Goal: Task Accomplishment & Management: Use online tool/utility

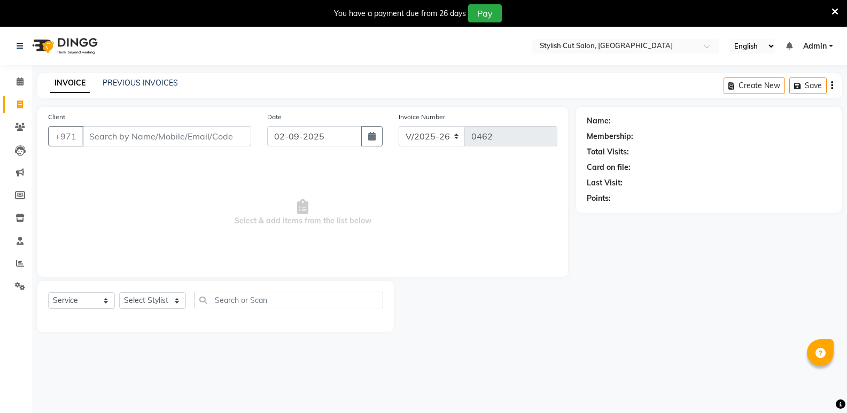
select select "8604"
select select "service"
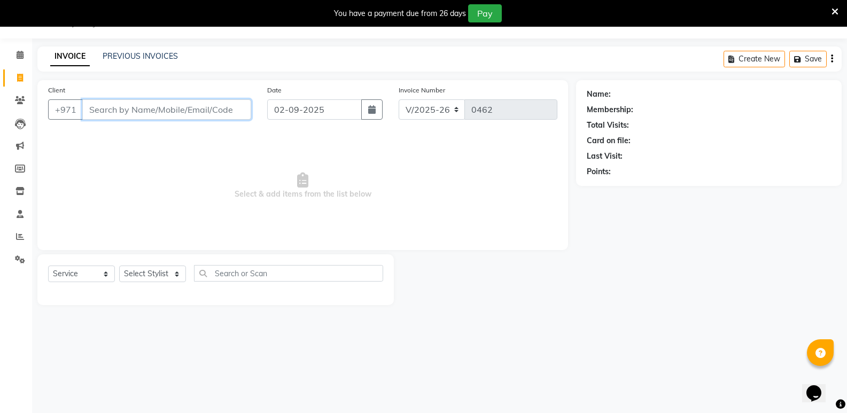
click at [103, 110] on input "Client" at bounding box center [166, 109] width 169 height 20
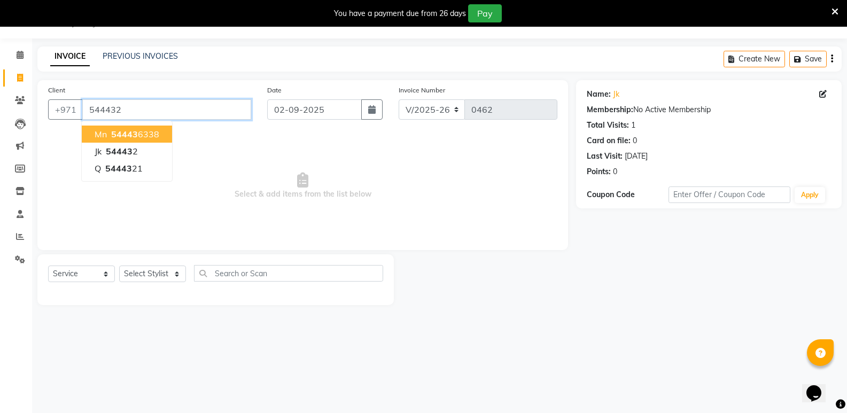
click at [169, 107] on input "544432" at bounding box center [166, 109] width 169 height 20
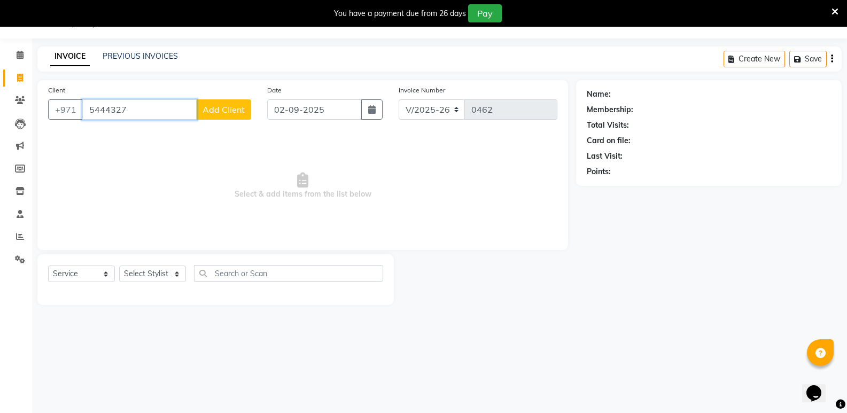
type input "5444327"
click at [207, 106] on span "Add Client" at bounding box center [224, 109] width 42 height 11
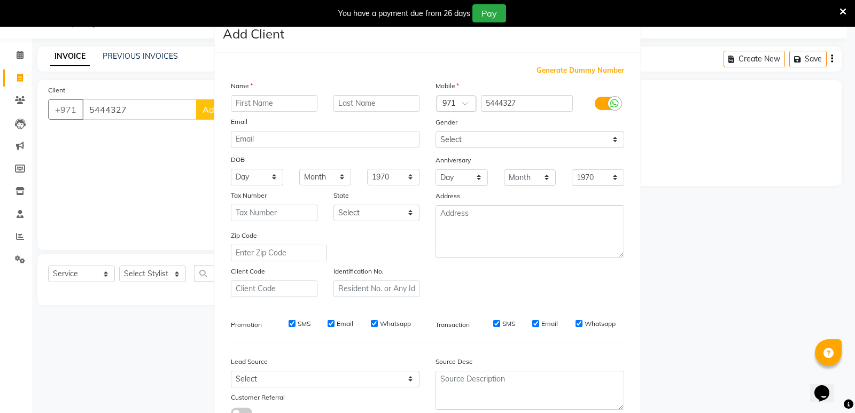
click at [264, 104] on input "text" at bounding box center [274, 103] width 87 height 17
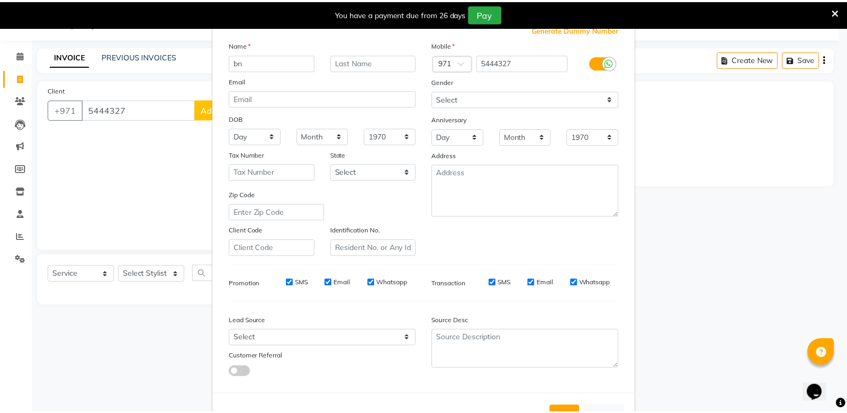
scroll to position [80, 0]
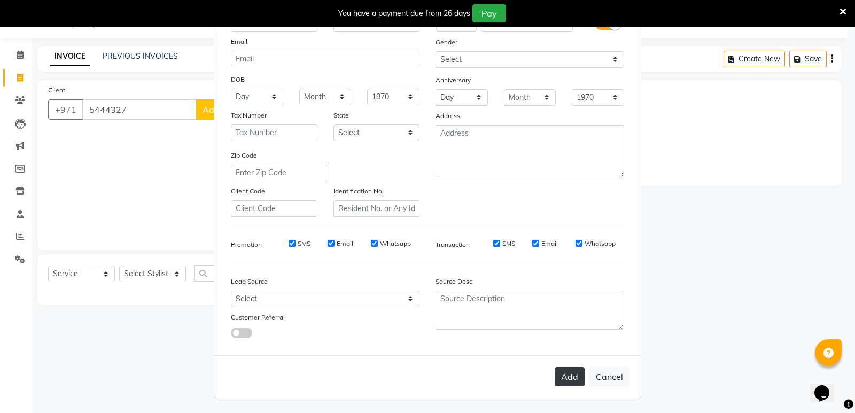
type input "bn"
click at [562, 380] on button "Add" at bounding box center [570, 376] width 30 height 19
select select
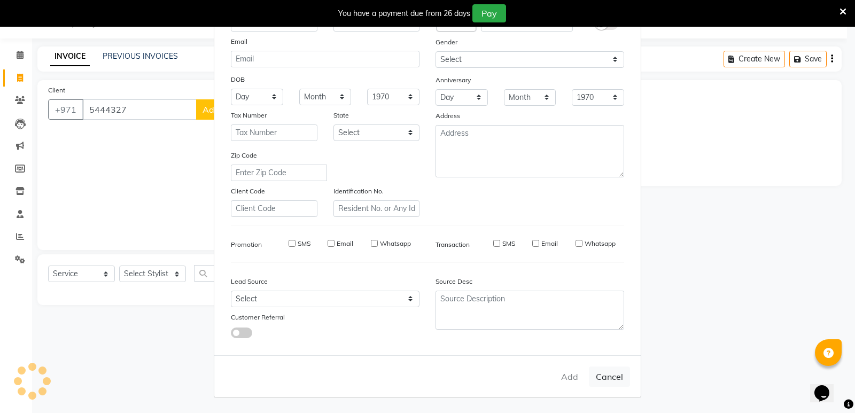
select select
checkbox input "false"
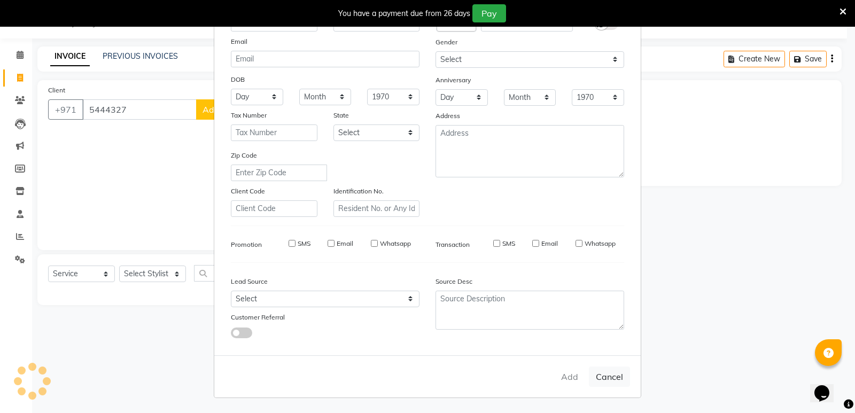
checkbox input "false"
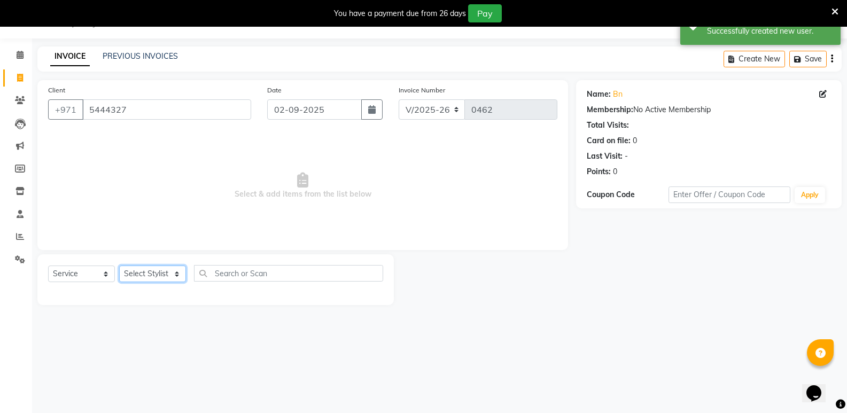
click at [175, 275] on select "Select Stylist Saud [PERSON_NAME]" at bounding box center [152, 274] width 67 height 17
select select "85849"
click at [119, 266] on select "Select Stylist Saud [PERSON_NAME]" at bounding box center [152, 274] width 67 height 17
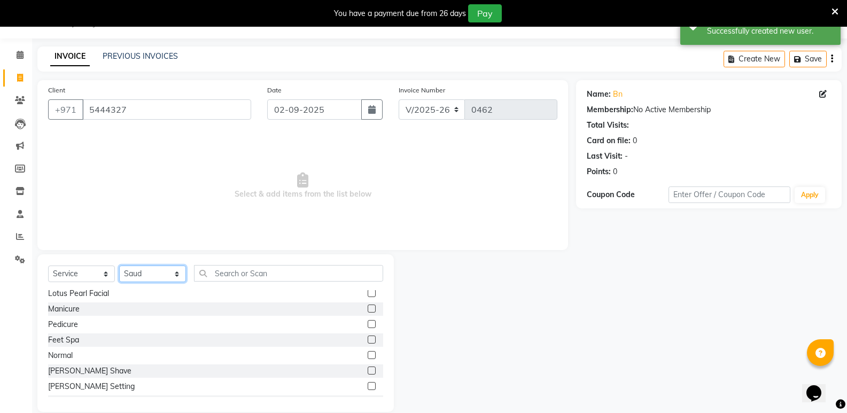
scroll to position [695, 0]
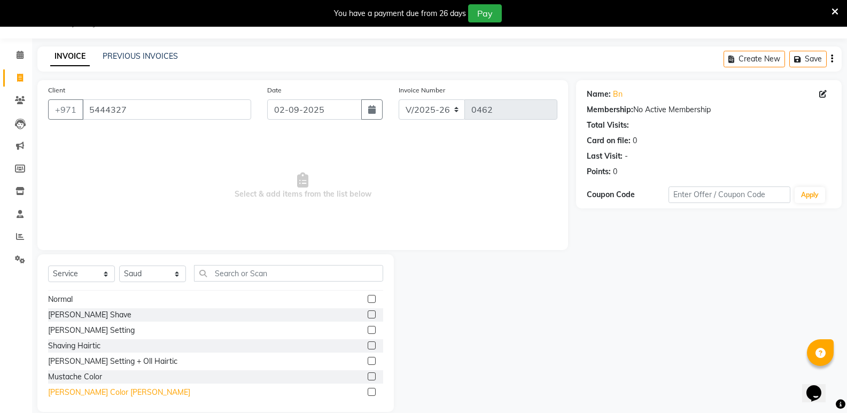
click at [74, 391] on div "[PERSON_NAME] Color [PERSON_NAME]" at bounding box center [119, 392] width 142 height 11
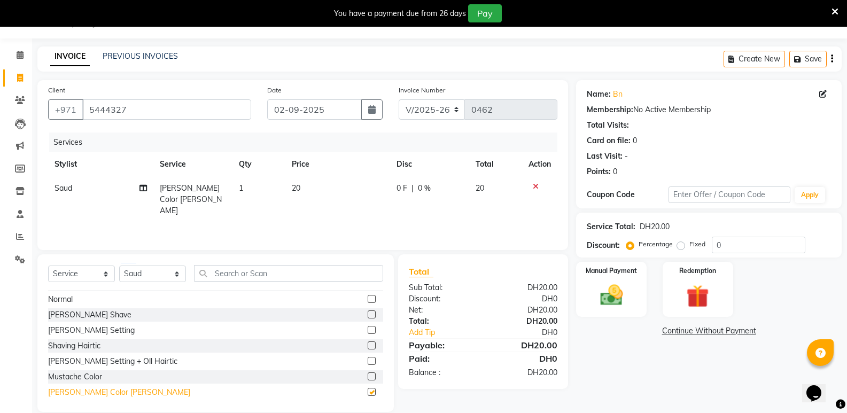
checkbox input "false"
click at [607, 297] on img at bounding box center [611, 295] width 38 height 27
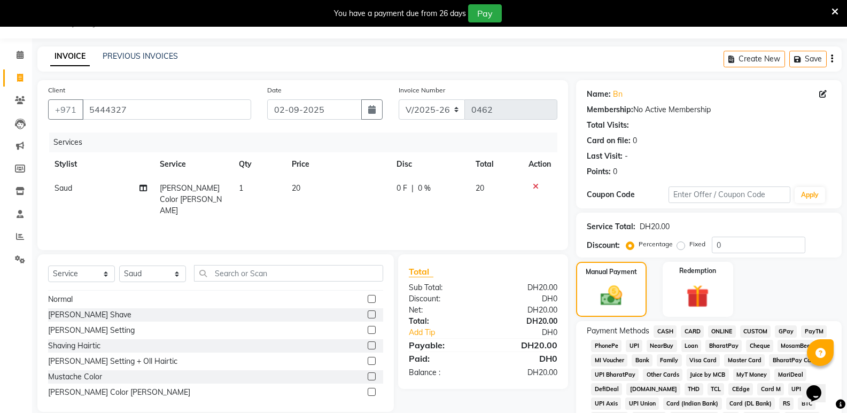
click at [663, 331] on span "CASH" at bounding box center [665, 332] width 23 height 12
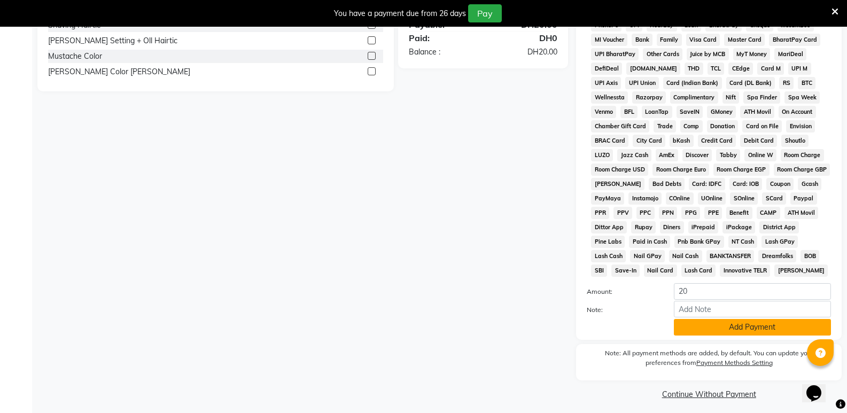
click at [709, 328] on button "Add Payment" at bounding box center [752, 327] width 157 height 17
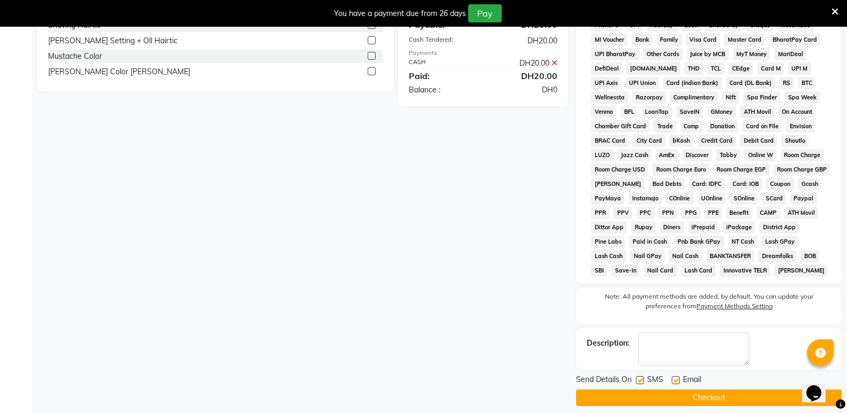
click at [721, 401] on button "Checkout" at bounding box center [709, 398] width 266 height 17
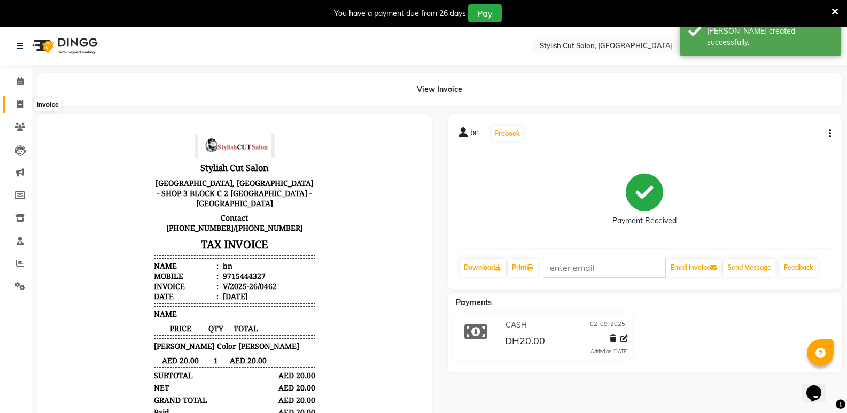
click at [21, 99] on span at bounding box center [20, 105] width 19 height 12
select select "service"
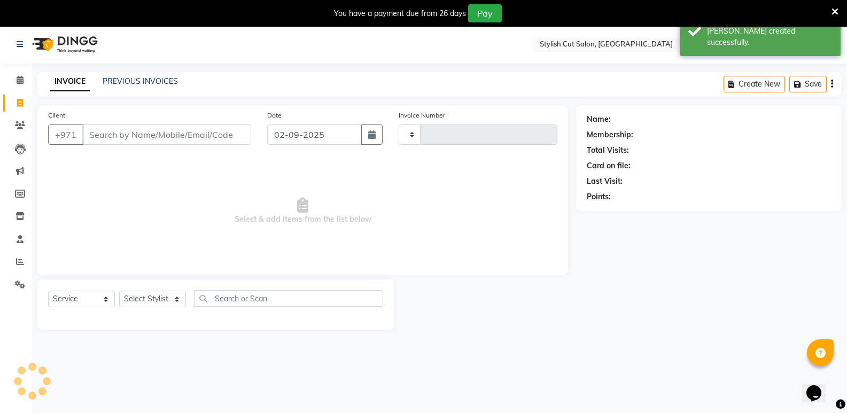
scroll to position [27, 0]
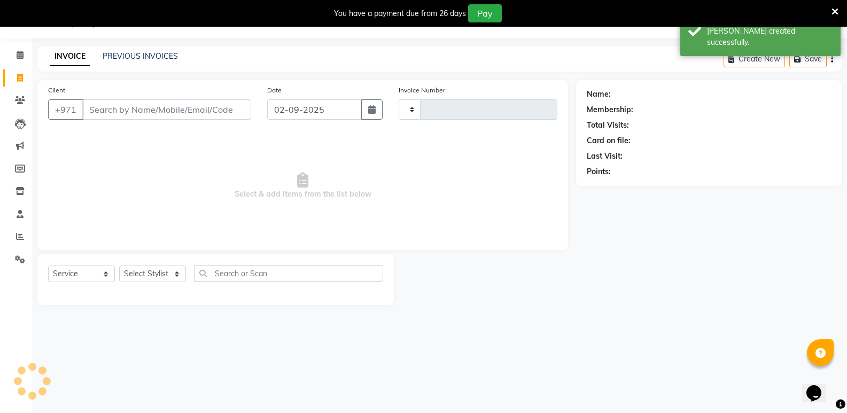
type input "0463"
select select "8604"
